Goal: Task Accomplishment & Management: Manage account settings

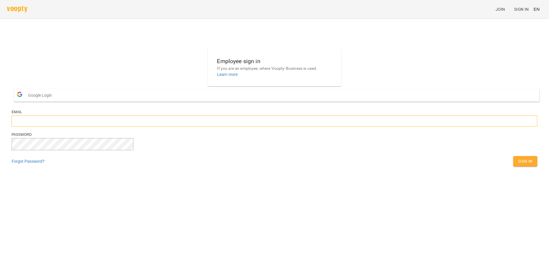
click at [242, 127] on input "email" at bounding box center [275, 121] width 526 height 11
paste input "**********"
type input "**********"
click at [518, 165] on span "Sign In" at bounding box center [525, 161] width 15 height 7
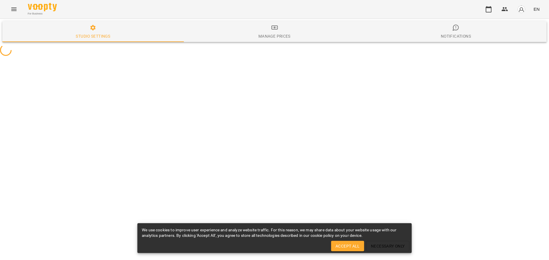
select select "**"
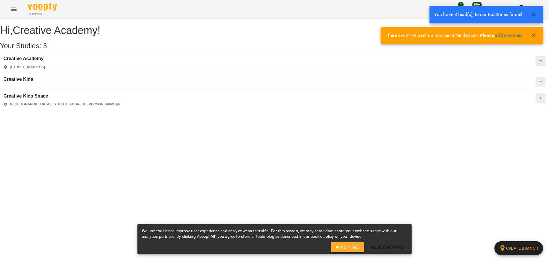
click at [14, 10] on icon "Menu" at bounding box center [13, 9] width 7 height 7
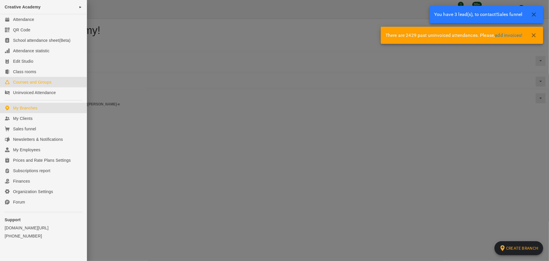
click at [33, 80] on div "Courses and Groups" at bounding box center [32, 82] width 39 height 6
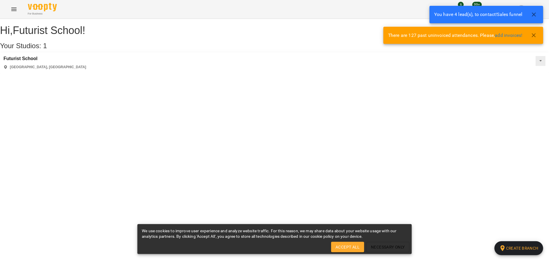
click at [12, 8] on icon "Menu" at bounding box center [13, 9] width 7 height 7
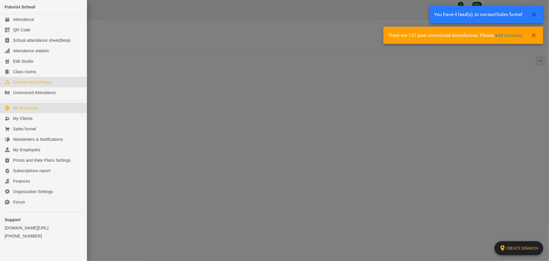
click at [29, 83] on div "Courses and Groups" at bounding box center [32, 82] width 39 height 6
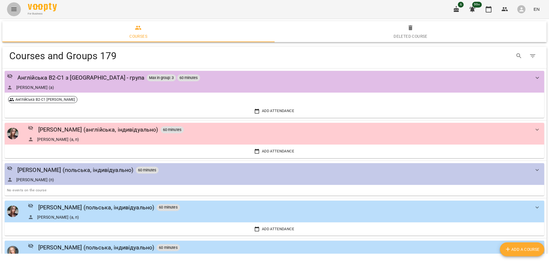
click at [14, 9] on icon "Menu" at bounding box center [13, 9] width 5 height 3
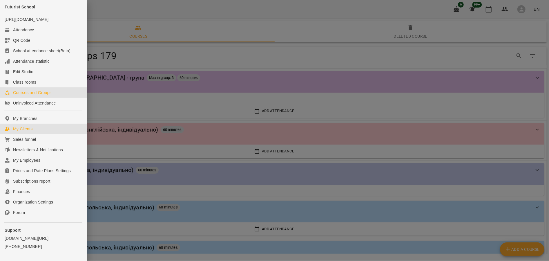
click at [32, 132] on div "My Clients" at bounding box center [22, 129] width 19 height 6
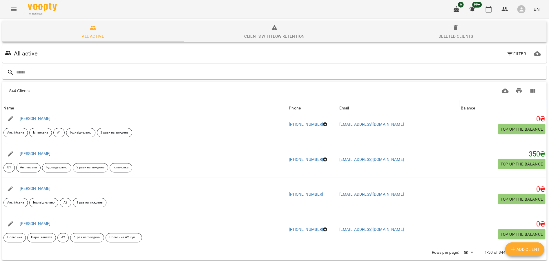
scroll to position [359, 0]
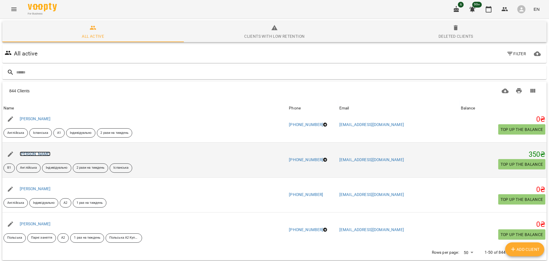
click at [48, 152] on link "Єлизавета Бугаренко" at bounding box center [35, 153] width 31 height 5
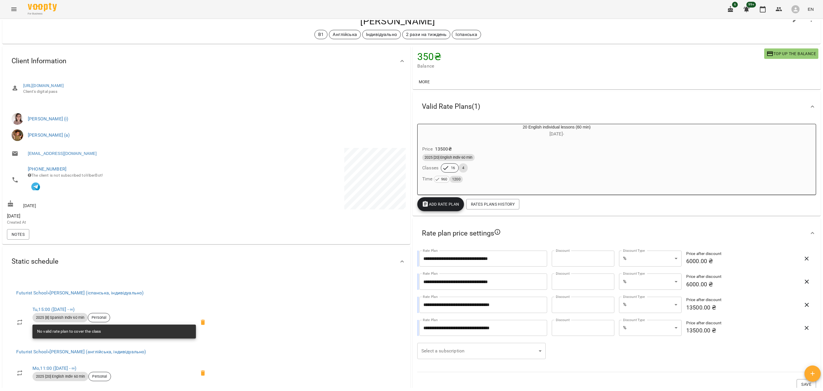
scroll to position [19, 0]
click at [404, 61] on icon at bounding box center [402, 61] width 7 height 7
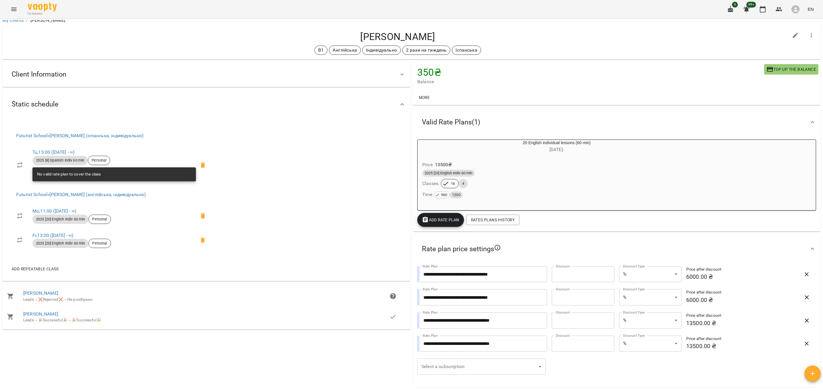
scroll to position [0, 0]
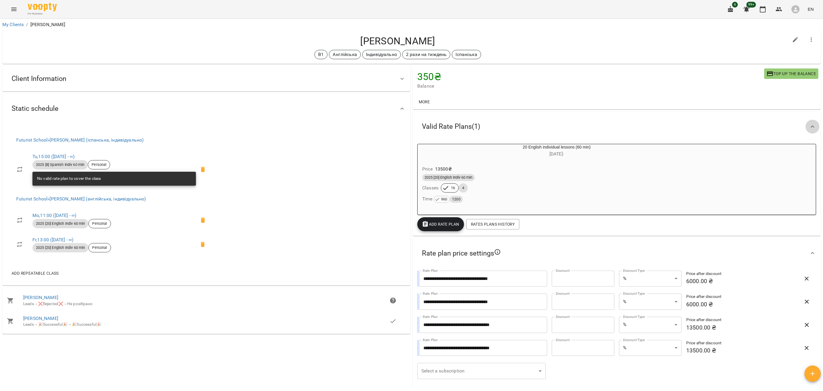
click at [548, 126] on icon at bounding box center [812, 126] width 7 height 7
